Goal: Task Accomplishment & Management: Manage account settings

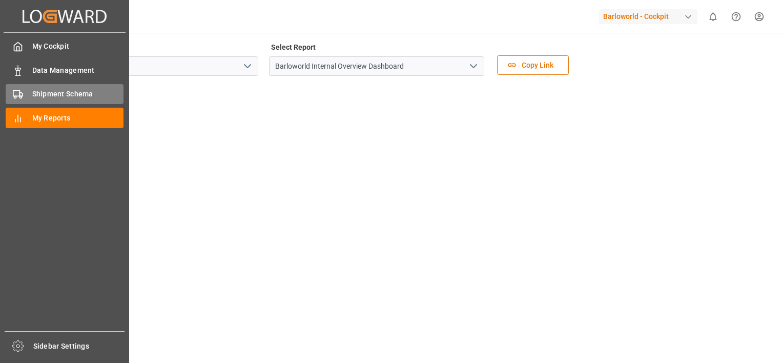
click at [24, 91] on div "Shipment Schema Shipment Schema" at bounding box center [65, 94] width 118 height 20
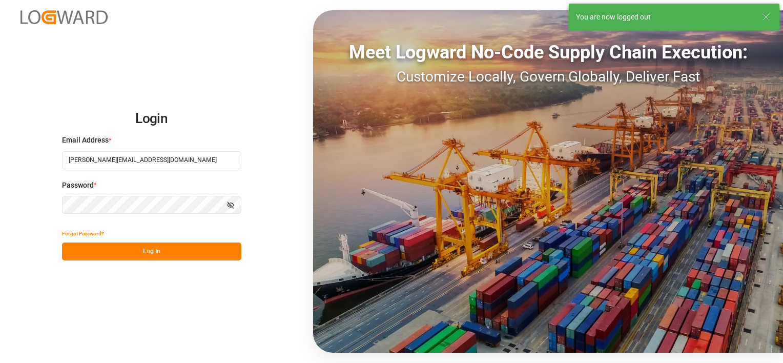
click at [144, 252] on button "Log In" at bounding box center [151, 251] width 179 height 18
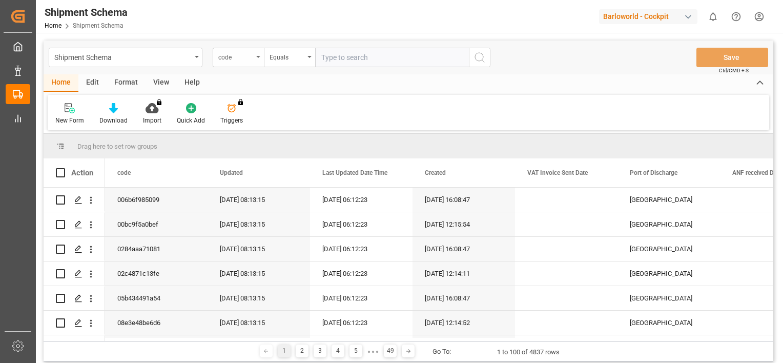
click at [258, 56] on icon "open menu" at bounding box center [258, 57] width 4 height 2
type input "file ref"
click at [246, 107] on div "File Ref" at bounding box center [289, 105] width 153 height 22
click at [344, 56] on input "text" at bounding box center [392, 57] width 154 height 19
paste input "As per [PERSON_NAME]"
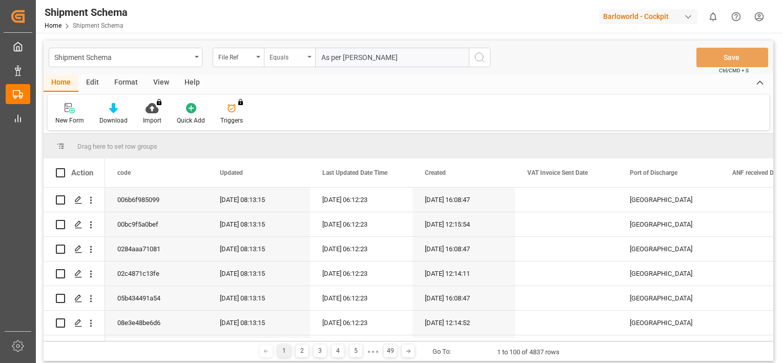
drag, startPoint x: 381, startPoint y: 61, endPoint x: 275, endPoint y: 59, distance: 106.6
click at [275, 59] on div "File Ref Equals As per [PERSON_NAME]" at bounding box center [352, 57] width 278 height 19
paste input "4000228080"
type input "4000228080"
click at [477, 57] on icon "search button" at bounding box center [479, 57] width 12 height 12
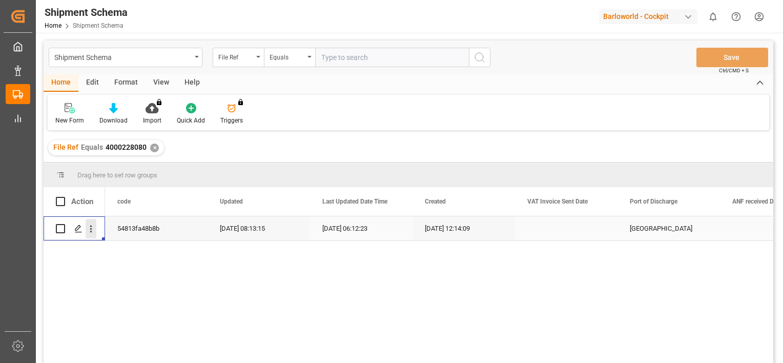
click at [86, 227] on icon "open menu" at bounding box center [91, 228] width 11 height 11
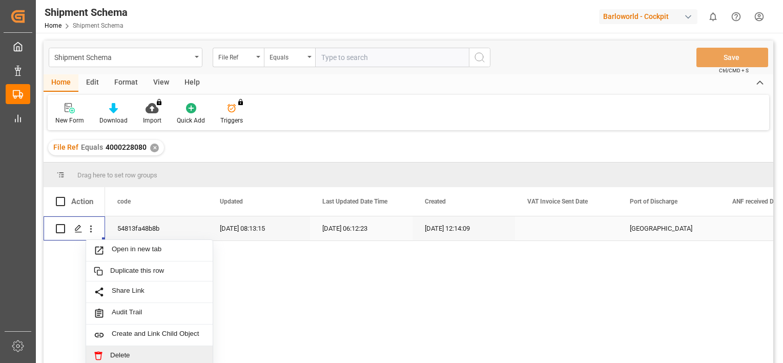
click at [120, 355] on span "Delete" at bounding box center [157, 355] width 95 height 9
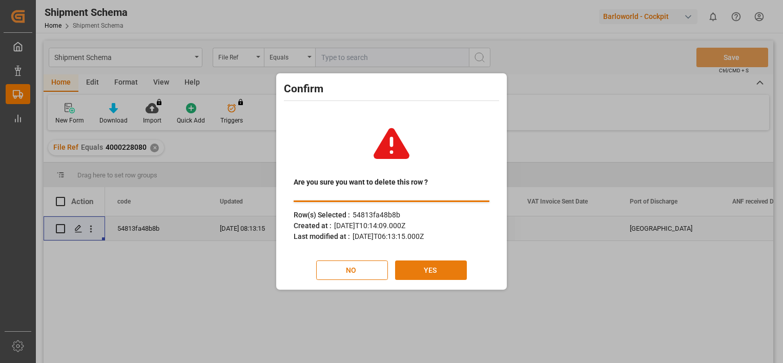
click at [421, 275] on button "YES" at bounding box center [431, 269] width 72 height 19
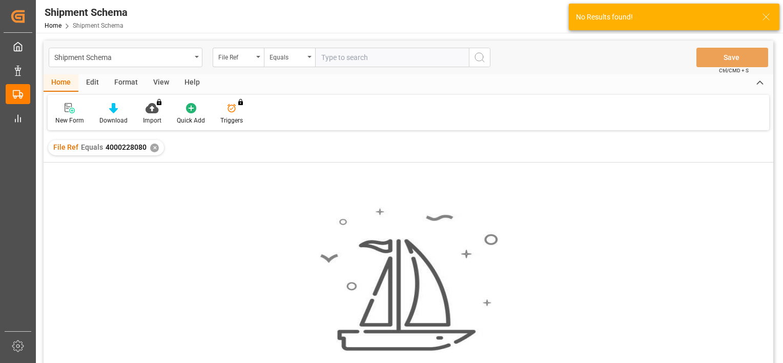
click at [151, 147] on div "✕" at bounding box center [154, 147] width 9 height 9
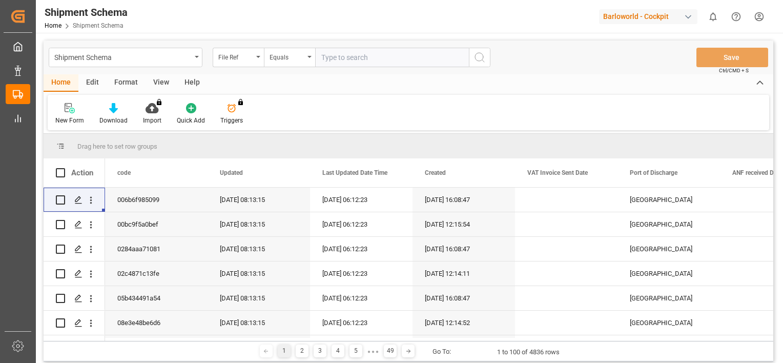
click at [348, 57] on input "text" at bounding box center [392, 57] width 154 height 19
paste input "4000227526"
type input "4000227526"
click at [483, 52] on icon "search button" at bounding box center [479, 57] width 12 height 12
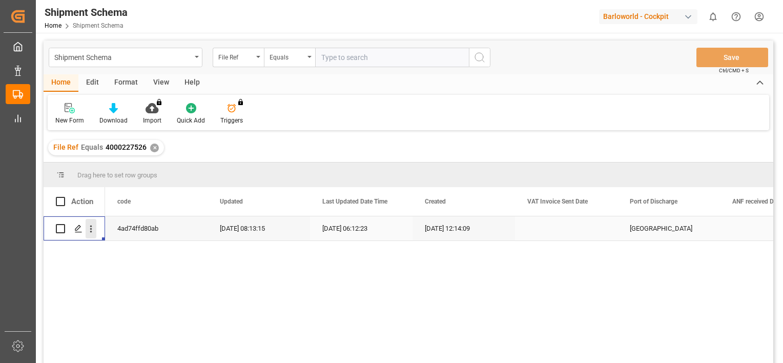
click at [91, 226] on icon "open menu" at bounding box center [91, 228] width 2 height 7
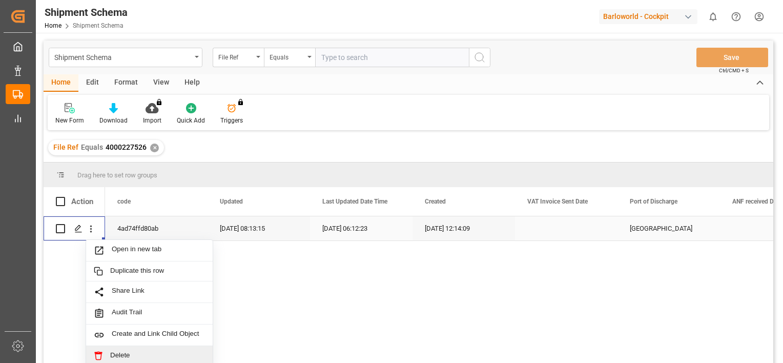
click at [131, 351] on span "Delete" at bounding box center [157, 355] width 95 height 9
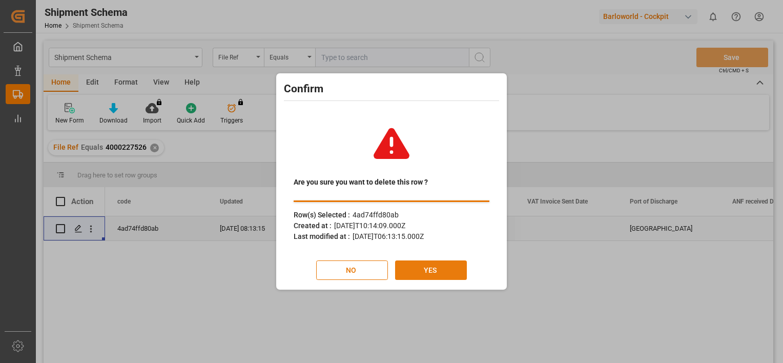
click at [430, 274] on button "YES" at bounding box center [431, 269] width 72 height 19
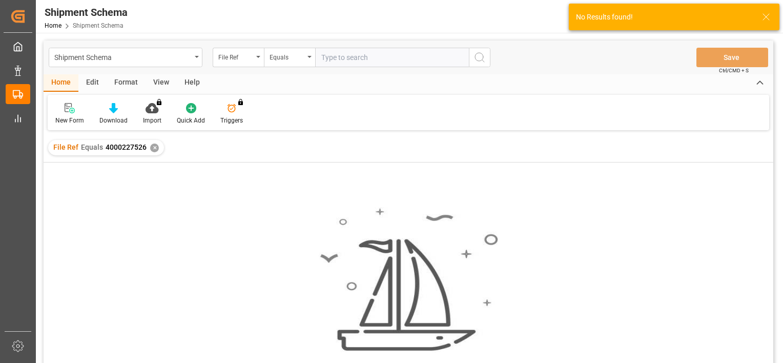
click at [154, 146] on div "✕" at bounding box center [154, 147] width 9 height 9
